Goal: Task Accomplishment & Management: Complete application form

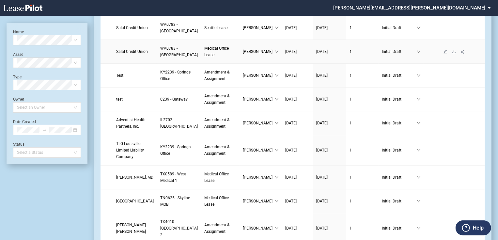
scroll to position [52, 0]
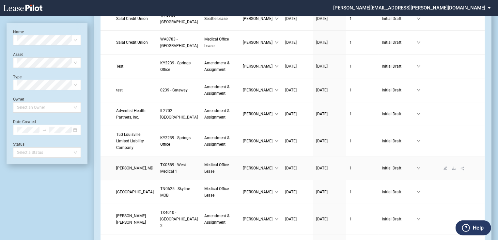
click at [134, 171] on link "Thuan T. Nguyen, MD" at bounding box center [135, 168] width 38 height 7
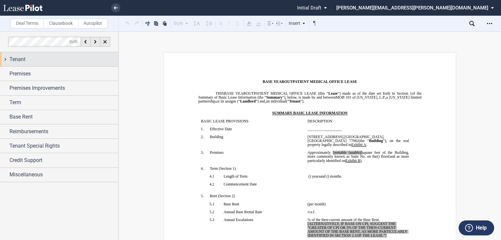
click at [62, 60] on div "Tenant" at bounding box center [63, 59] width 109 height 8
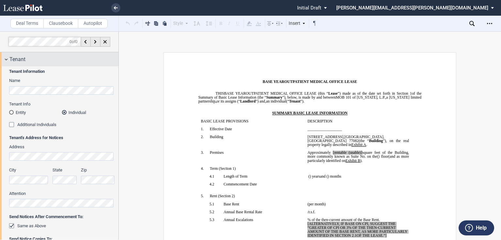
click at [68, 61] on div "Tenant" at bounding box center [63, 59] width 109 height 8
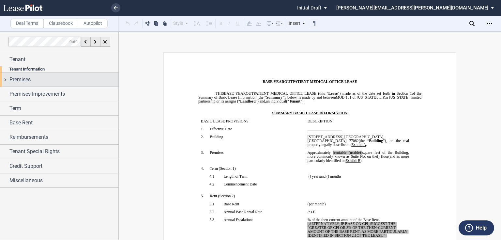
click at [78, 76] on div "Premises" at bounding box center [63, 80] width 109 height 8
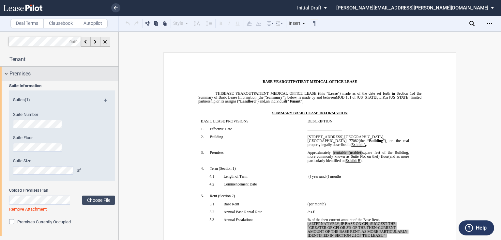
click at [72, 72] on div "Premises" at bounding box center [63, 74] width 109 height 8
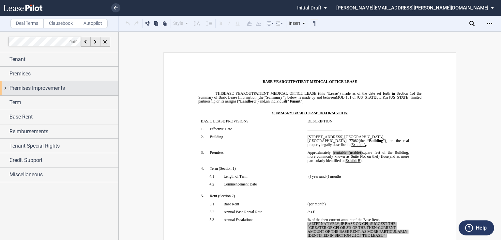
click at [70, 88] on div "Premises Improvements" at bounding box center [63, 88] width 109 height 8
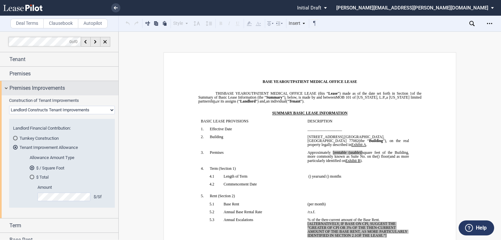
click at [69, 88] on div "Premises Improvements" at bounding box center [63, 88] width 109 height 8
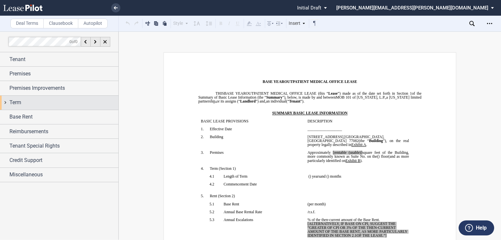
click at [65, 103] on div "Term" at bounding box center [63, 103] width 109 height 8
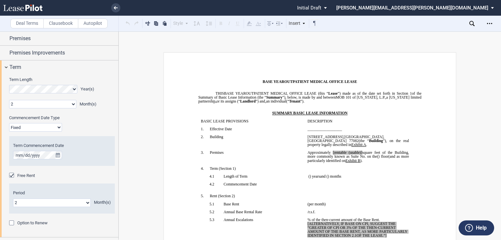
scroll to position [26, 0]
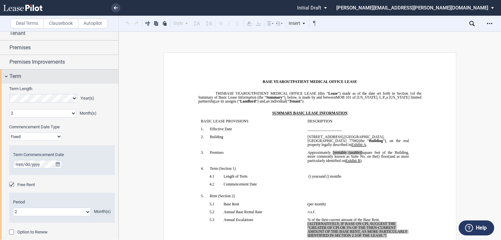
click at [76, 77] on div "Term" at bounding box center [63, 76] width 109 height 8
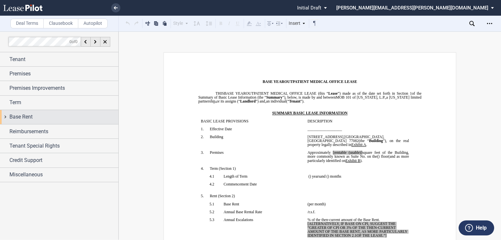
click at [73, 118] on div "Base Rent" at bounding box center [63, 117] width 109 height 8
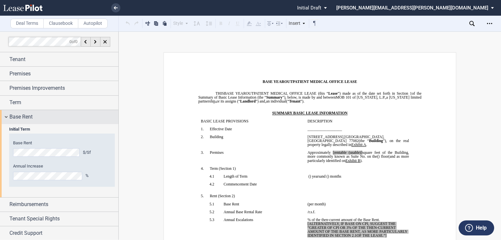
click at [73, 118] on div "Base Rent" at bounding box center [63, 117] width 109 height 8
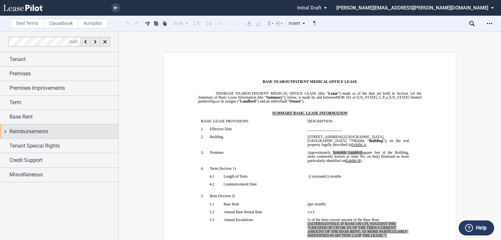
click at [73, 130] on div "Reimbursements" at bounding box center [63, 132] width 109 height 8
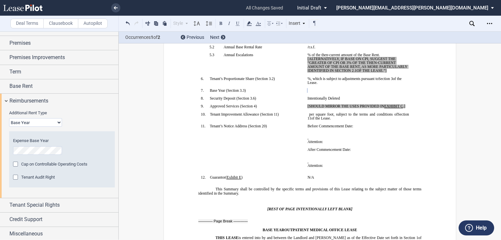
scroll to position [31, 0]
click at [44, 102] on span "Reimbursements" at bounding box center [28, 100] width 39 height 8
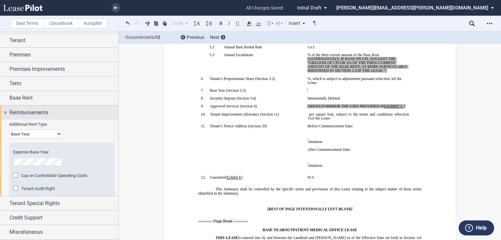
scroll to position [0, 0]
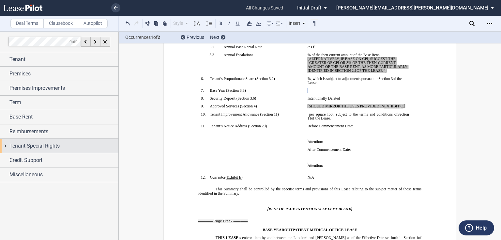
click at [41, 147] on span "Tenant Special Rights" at bounding box center [34, 146] width 50 height 8
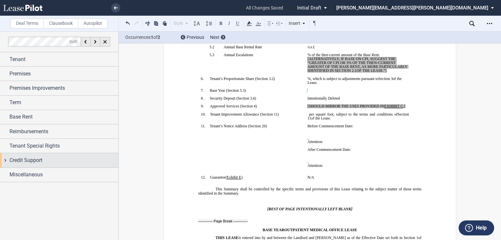
click at [43, 159] on div "Credit Support" at bounding box center [63, 160] width 109 height 8
click at [47, 156] on div "Credit Support" at bounding box center [63, 160] width 109 height 8
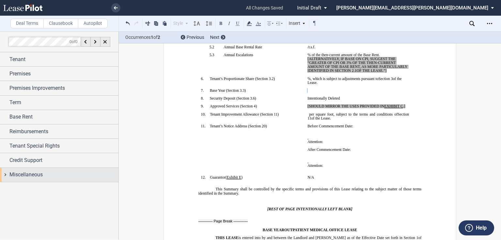
click at [46, 168] on div "Miscellaneous" at bounding box center [59, 175] width 118 height 14
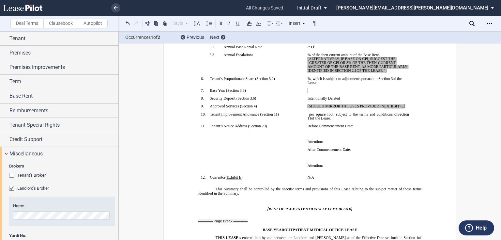
scroll to position [44, 0]
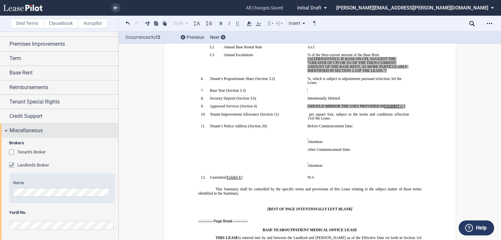
click at [51, 128] on div "Miscellaneous" at bounding box center [63, 131] width 109 height 8
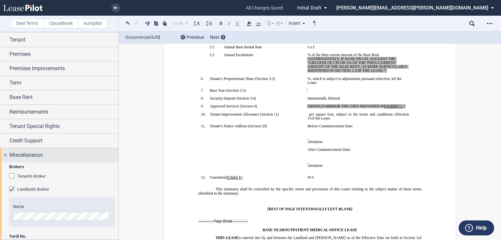
scroll to position [0, 0]
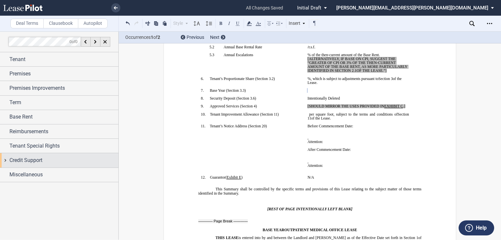
click at [46, 158] on div "Credit Support" at bounding box center [63, 160] width 109 height 8
click at [52, 162] on div "Credit Support" at bounding box center [63, 160] width 109 height 8
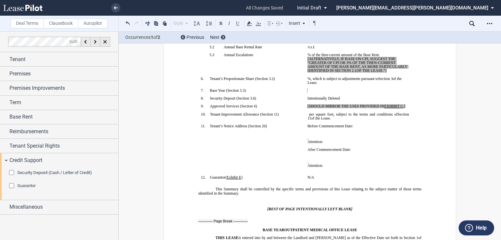
click at [13, 171] on div "Security Deposit (Cash / Letter of Credit)" at bounding box center [12, 173] width 7 height 7
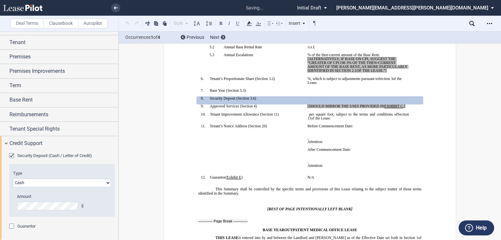
scroll to position [26, 0]
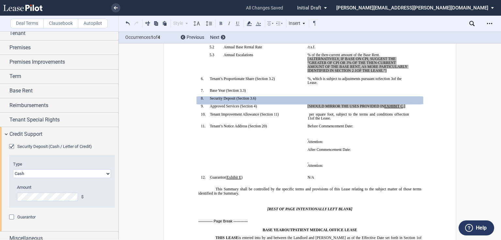
click at [12, 145] on div "Security Deposit (Cash / Letter of Credit)" at bounding box center [12, 147] width 7 height 7
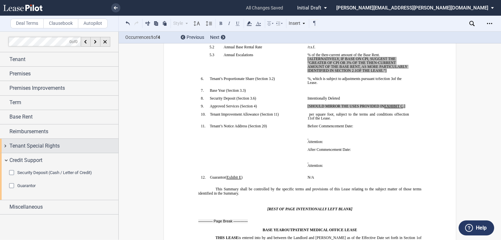
scroll to position [0, 0]
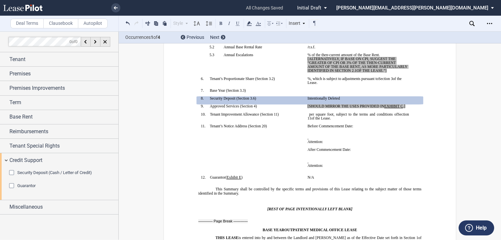
click at [13, 172] on div "Security Deposit (Cash / Letter of Credit)" at bounding box center [12, 173] width 7 height 7
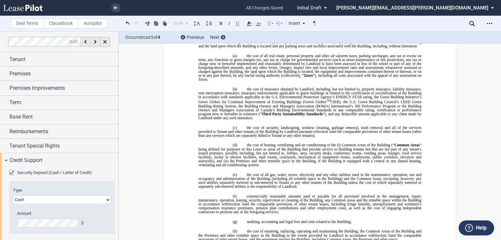
scroll to position [1026, 0]
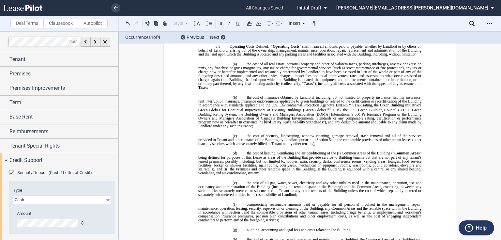
click at [12, 171] on div "Security Deposit (Cash / Letter of Credit)" at bounding box center [12, 173] width 7 height 7
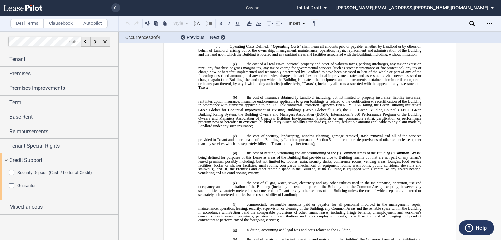
click at [12, 171] on div "Security Deposit (Cash / Letter of Credit)" at bounding box center [12, 173] width 7 height 7
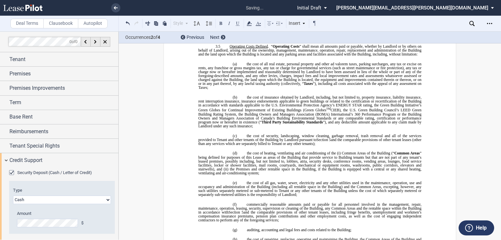
click at [13, 170] on div "Security Deposit (Cash / Letter of Credit)" at bounding box center [12, 173] width 7 height 7
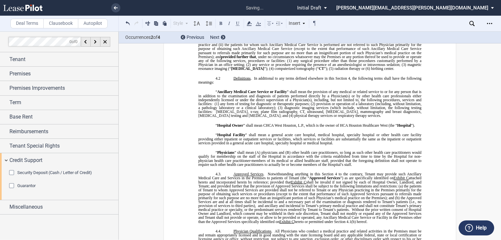
scroll to position [1653, 0]
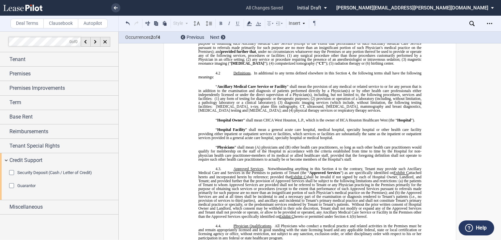
click at [10, 170] on div "Security Deposit (Cash / Letter of Credit)" at bounding box center [12, 173] width 7 height 7
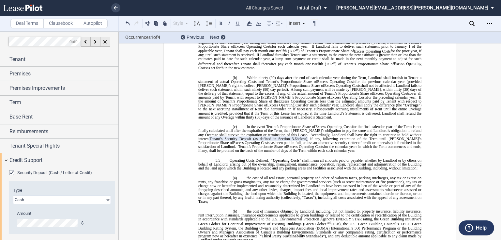
scroll to position [907, 0]
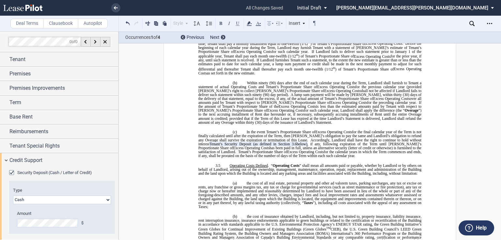
click at [12, 172] on div "Security Deposit (Cash / Letter of Credit)" at bounding box center [12, 173] width 7 height 7
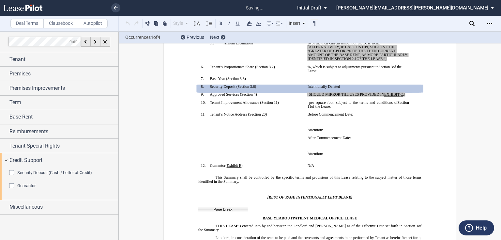
scroll to position [176, 0]
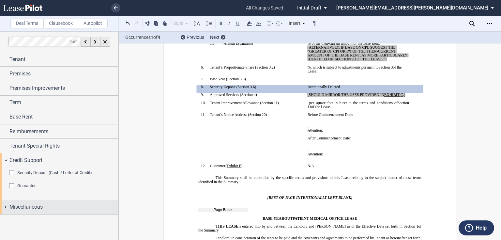
click at [39, 203] on span "Miscellaneous" at bounding box center [25, 207] width 33 height 8
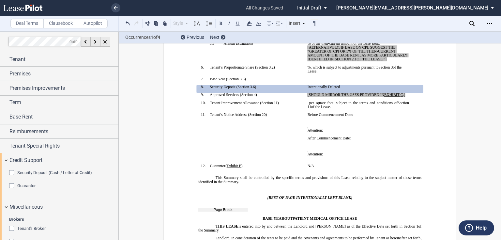
scroll to position [76, 0]
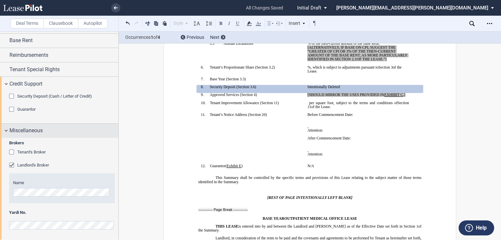
click at [58, 128] on div "Miscellaneous" at bounding box center [63, 131] width 109 height 8
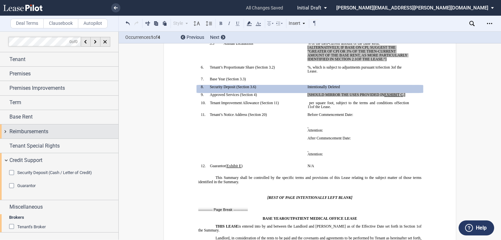
scroll to position [0, 0]
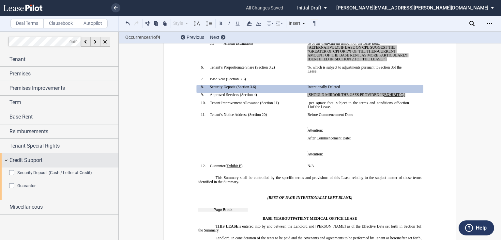
click at [54, 157] on div "Credit Support" at bounding box center [63, 160] width 109 height 8
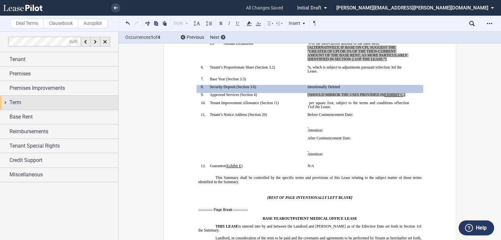
click at [74, 99] on div "Term" at bounding box center [63, 103] width 109 height 8
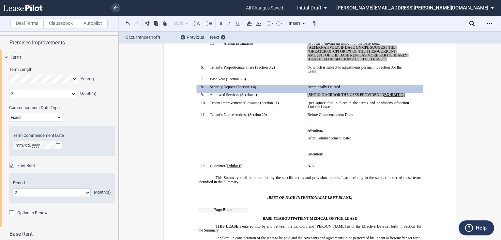
scroll to position [52, 0]
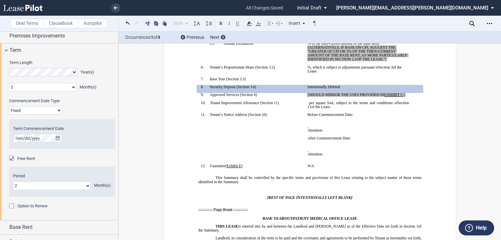
click at [55, 112] on select "Fixed Floating" at bounding box center [35, 110] width 53 height 8
select select "floating"
click at [9, 106] on select "Fixed Floating" at bounding box center [35, 110] width 53 height 8
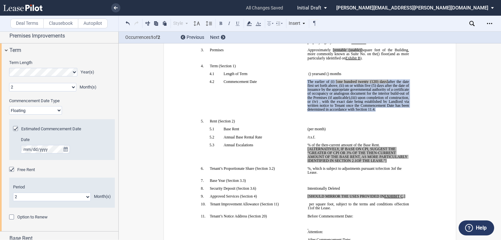
scroll to position [72, 0]
